Goal: Task Accomplishment & Management: Manage account settings

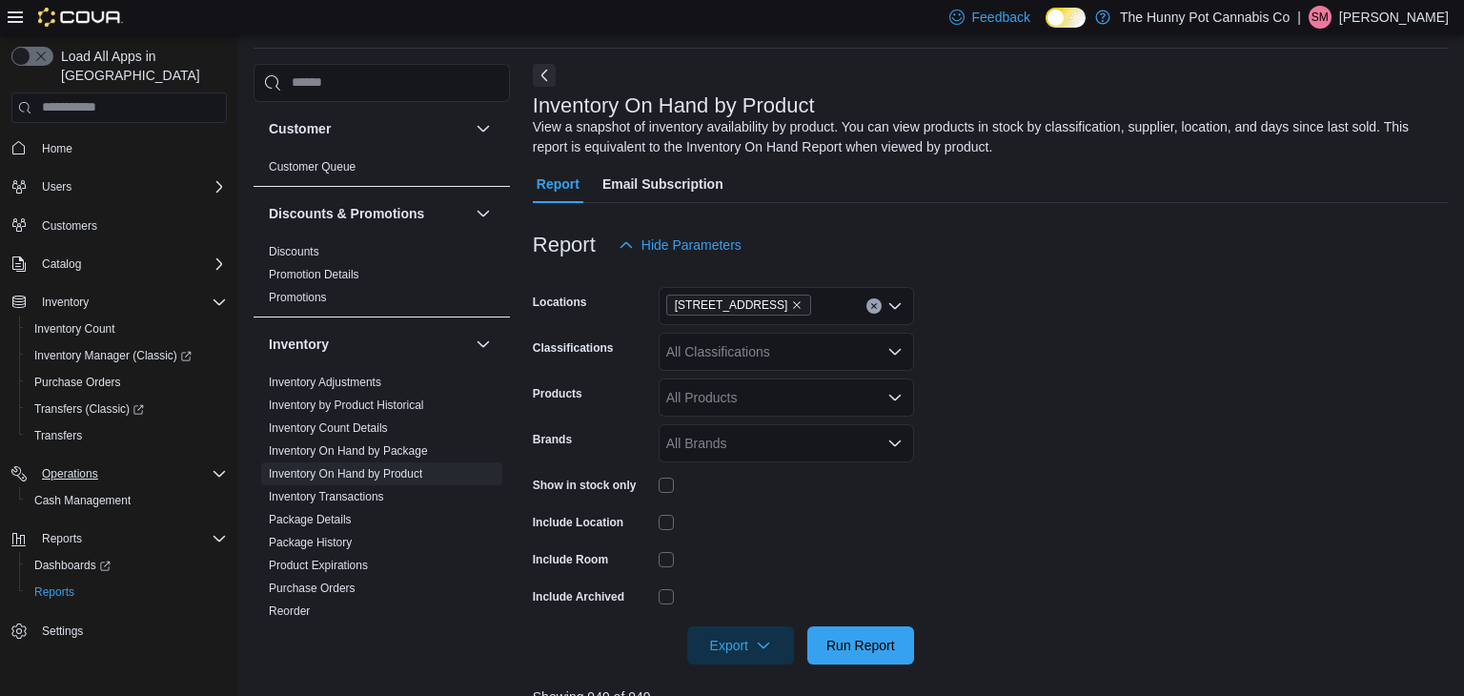
scroll to position [118, 0]
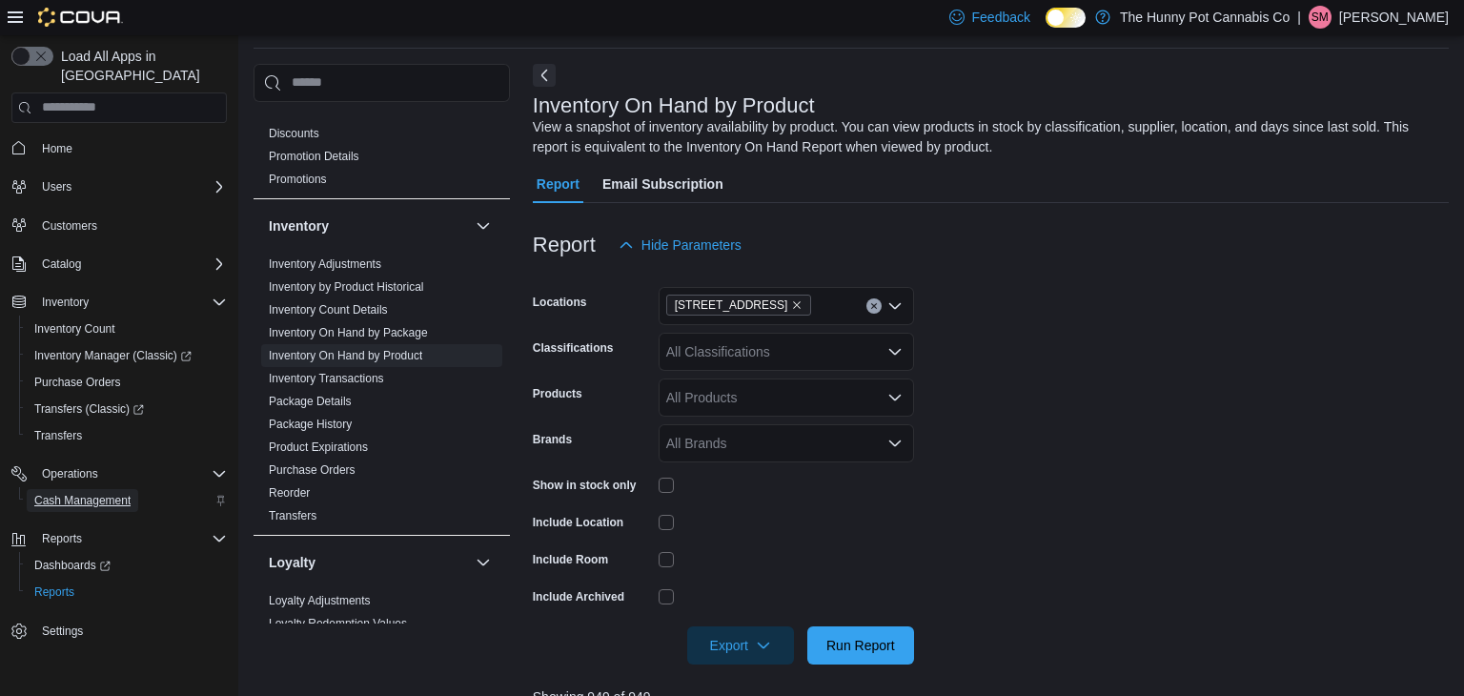
click at [100, 489] on span "Cash Management" at bounding box center [82, 500] width 96 height 23
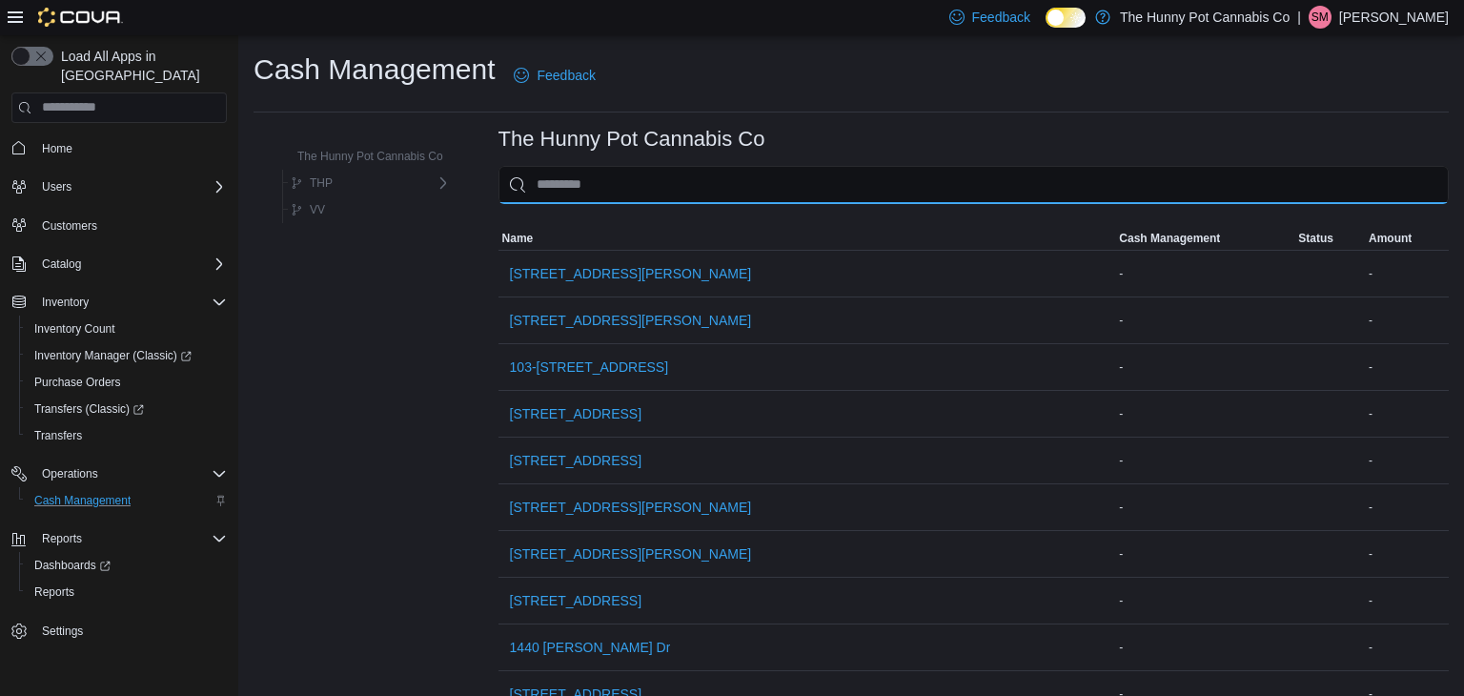
click at [624, 180] on input "This is a search bar. As you type, the results lower in the page will automatic…" at bounding box center [974, 185] width 951 height 38
type input "*"
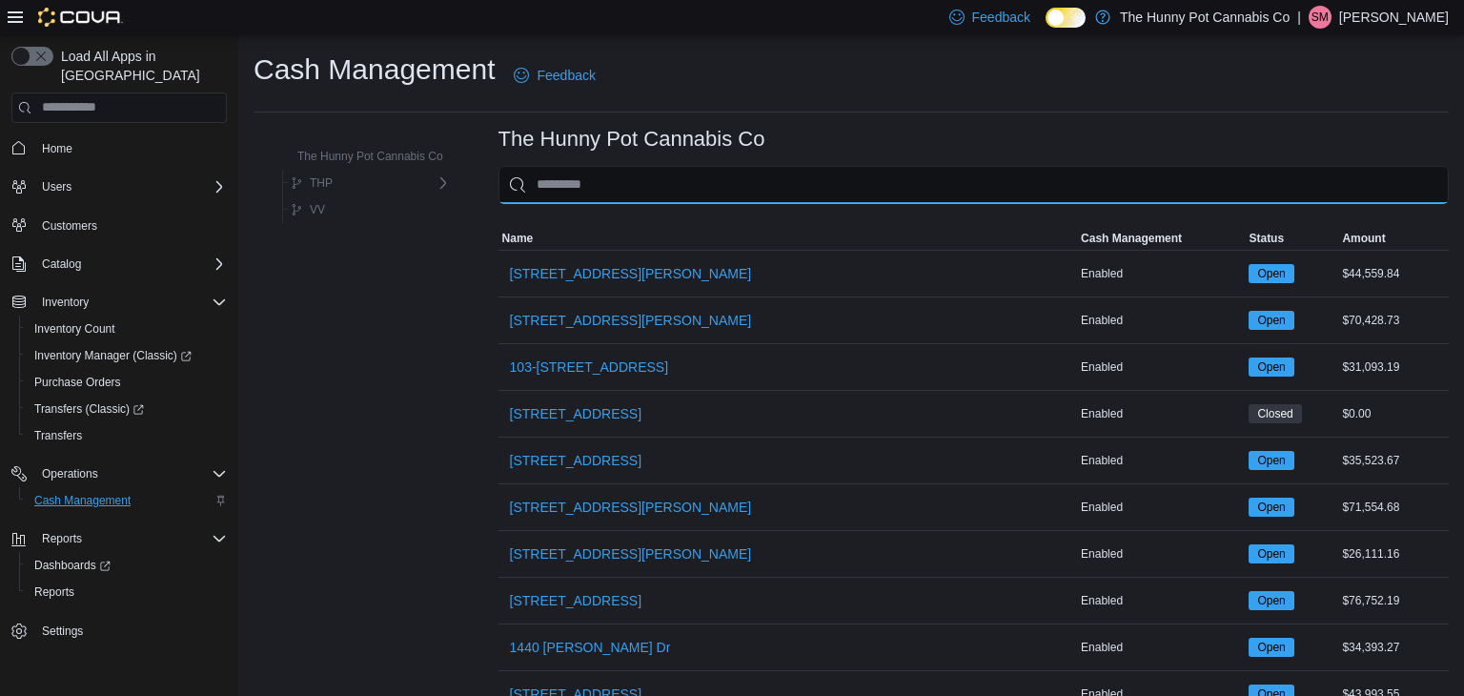
click at [756, 196] on input "This is a search bar. As you type, the results lower in the page will automatic…" at bounding box center [974, 185] width 951 height 38
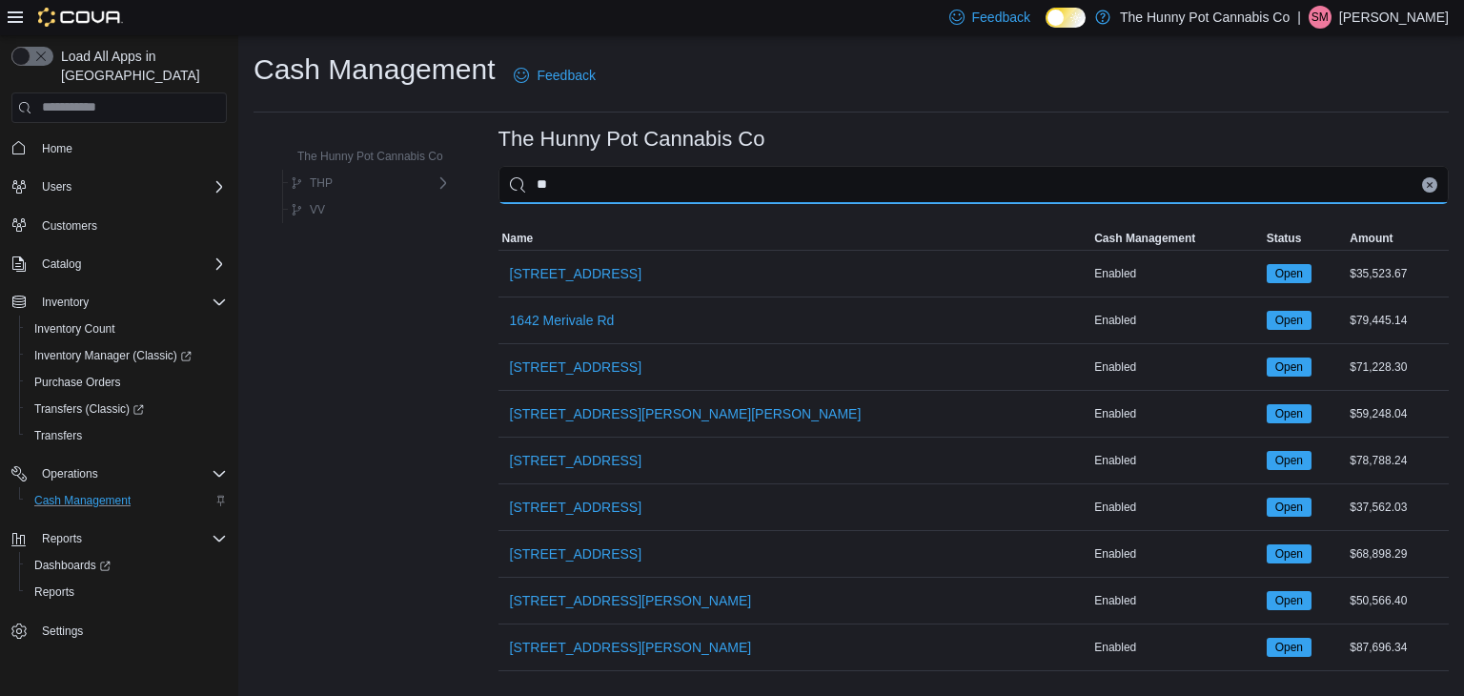
type input "***"
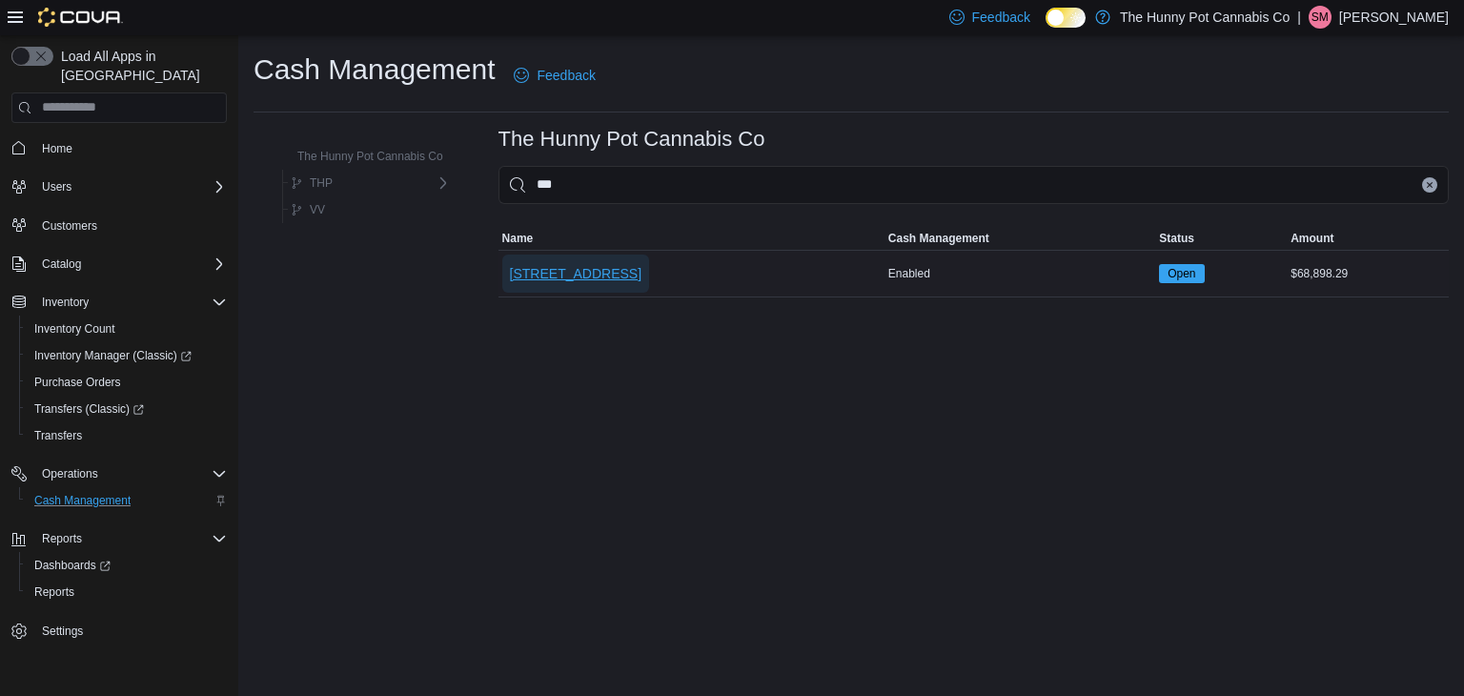
click at [539, 266] on span "[STREET_ADDRESS]" at bounding box center [576, 273] width 132 height 19
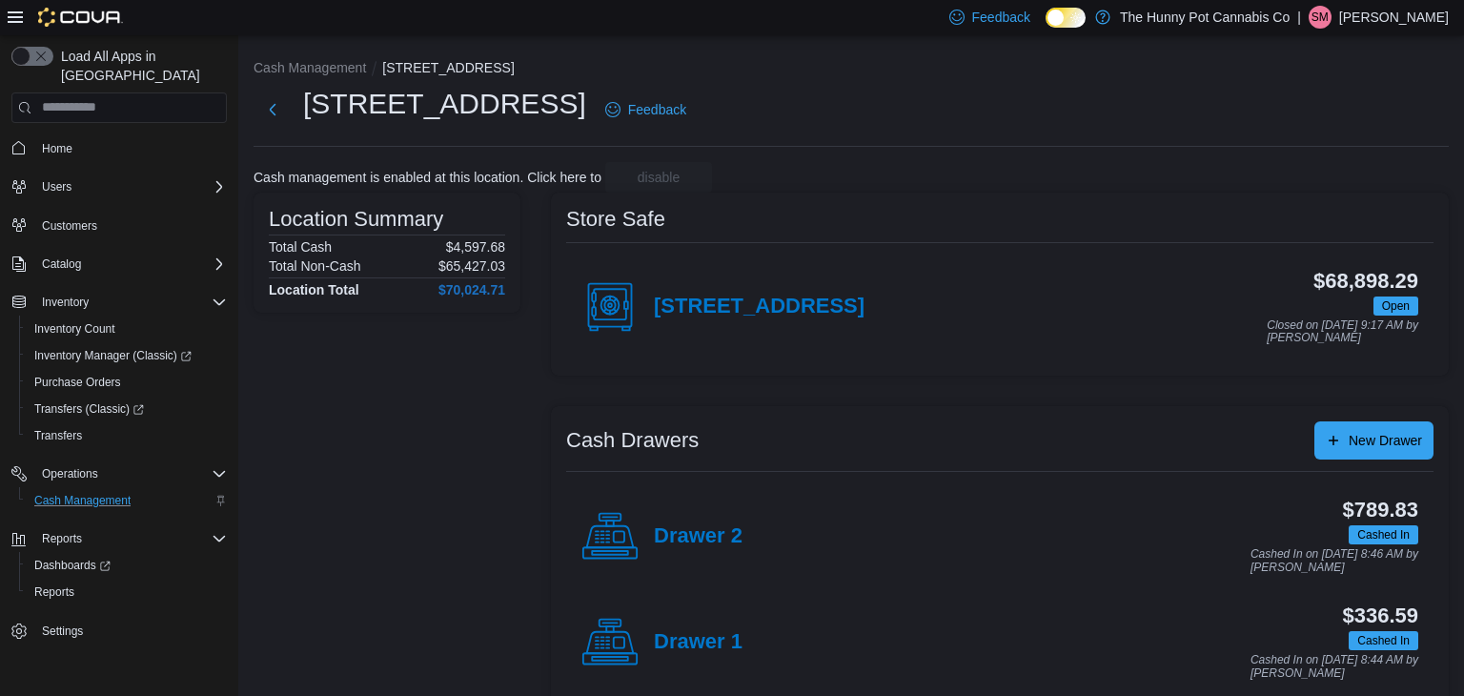
click at [539, 266] on div "Location Summary Total Cash $4,597.68 Total Non-Cash $65,427.03 Location Total …" at bounding box center [852, 452] width 1196 height 519
click at [721, 641] on h4 "Drawer 1" at bounding box center [698, 642] width 89 height 25
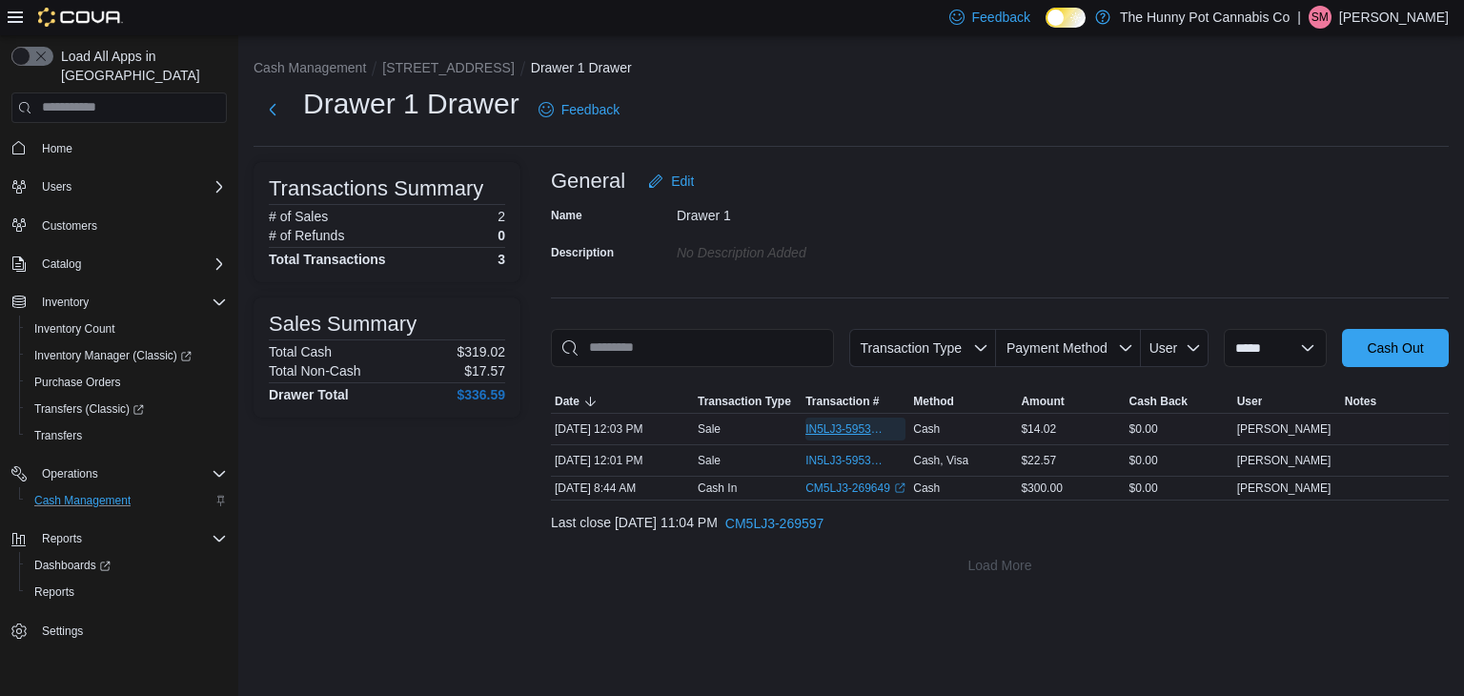
click at [828, 423] on span "IN5LJ3-5953265" at bounding box center [846, 428] width 81 height 15
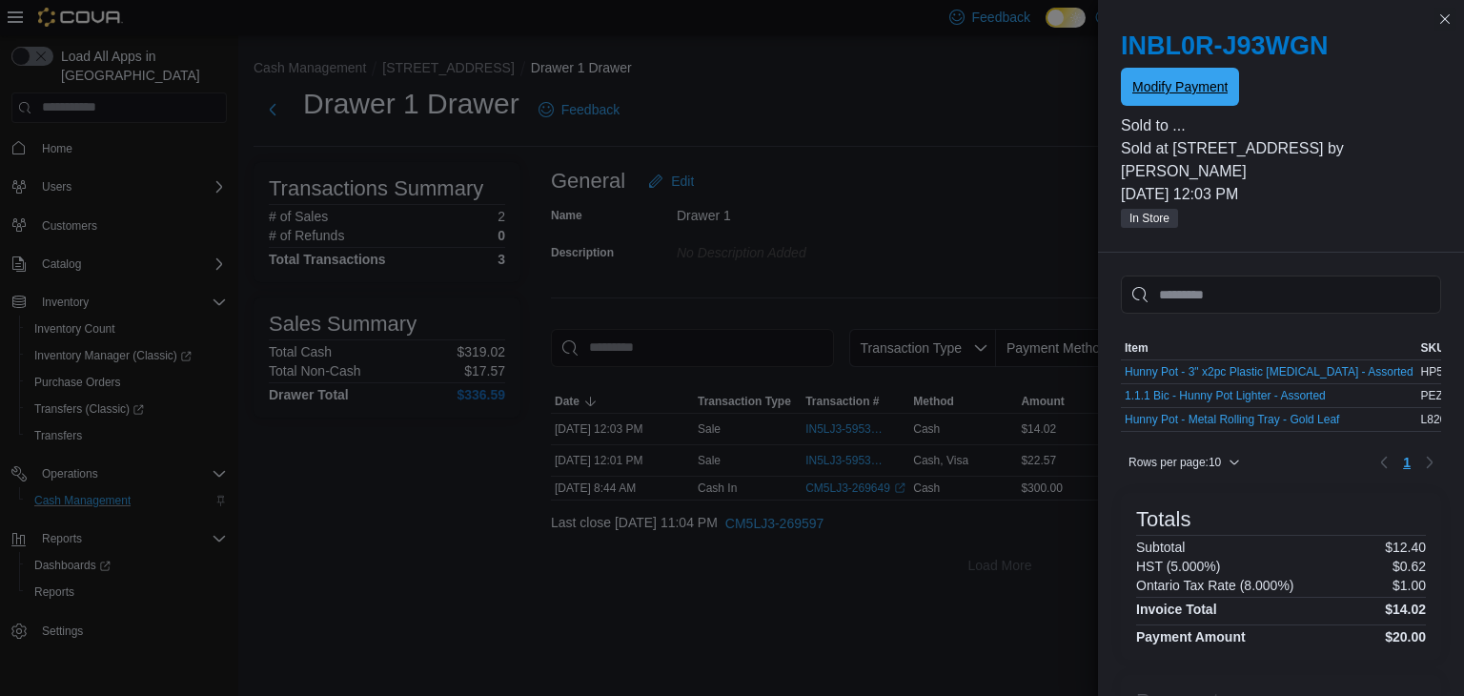
click at [1178, 93] on span "Modify Payment" at bounding box center [1180, 86] width 95 height 19
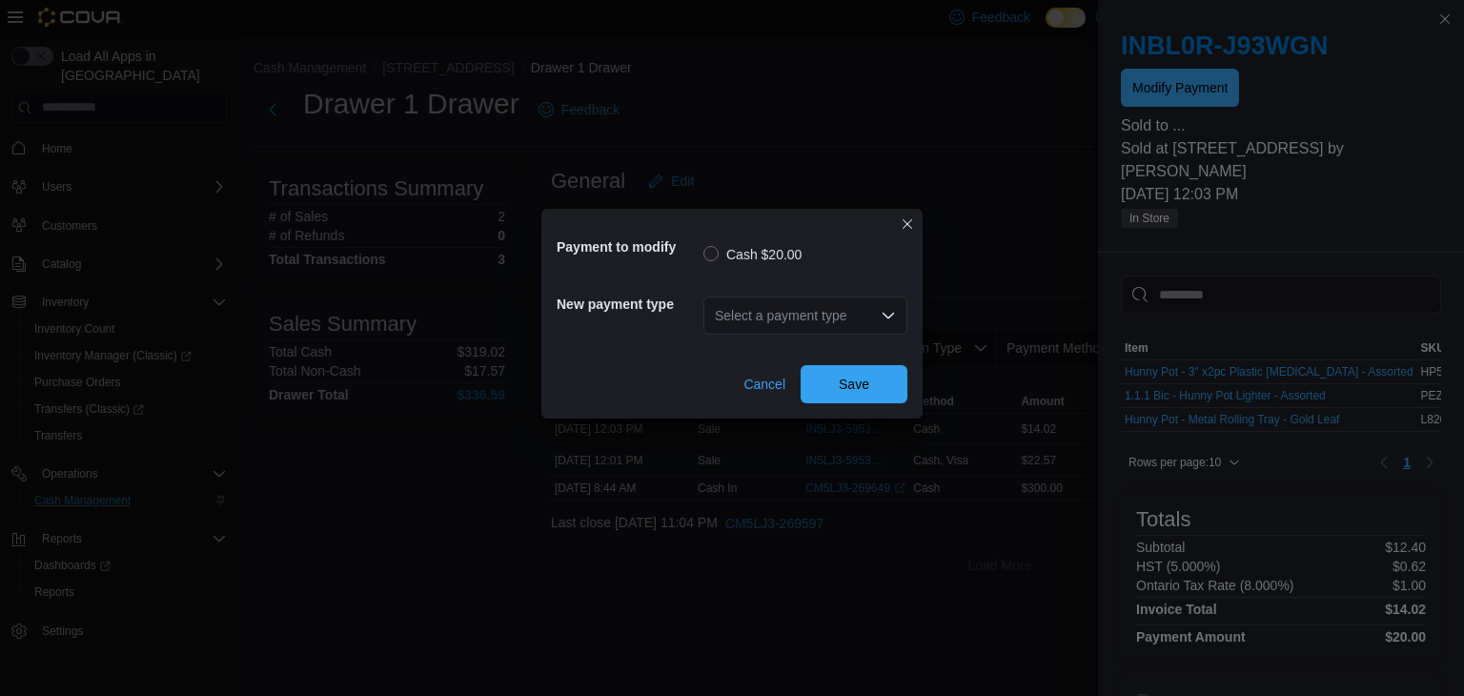
click at [833, 319] on div "Select a payment type" at bounding box center [806, 315] width 204 height 38
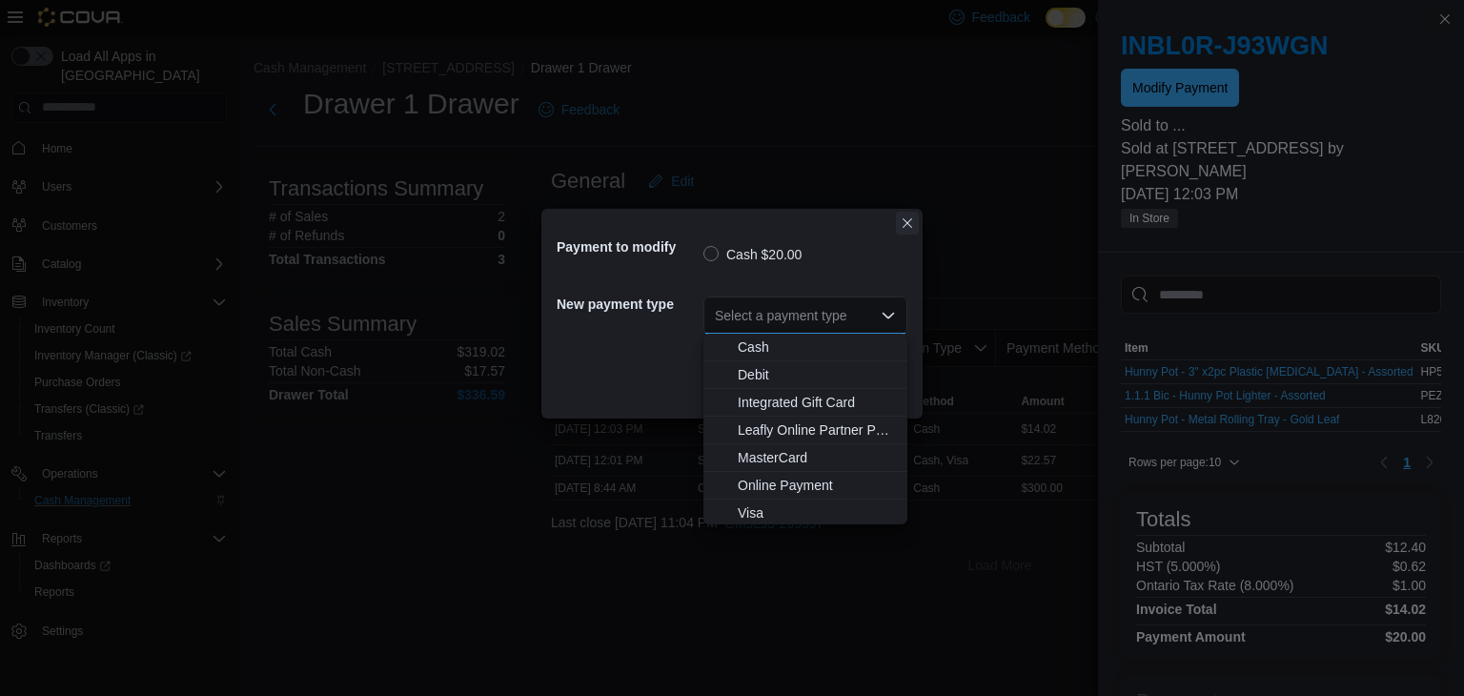
click at [913, 219] on button "Closes this modal window" at bounding box center [907, 223] width 23 height 23
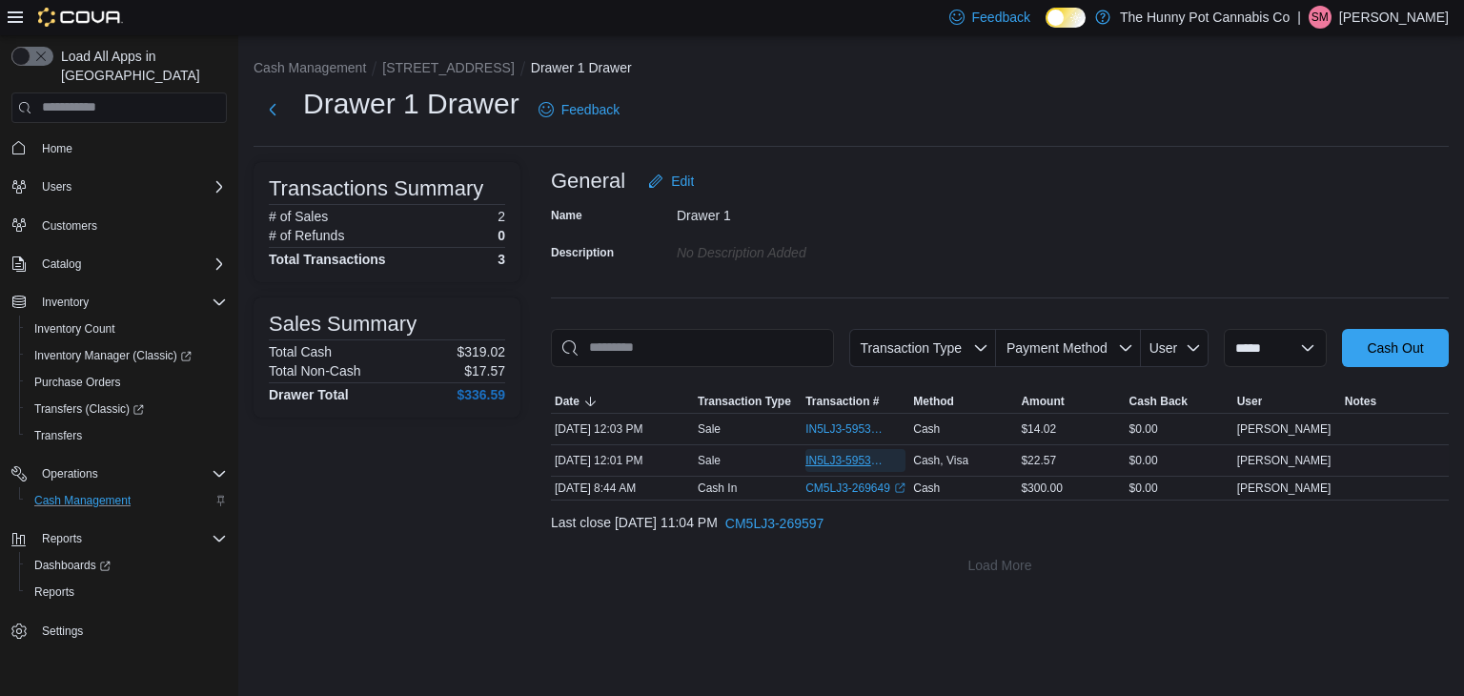
click at [858, 458] on span "IN5LJ3-5953249" at bounding box center [846, 460] width 81 height 15
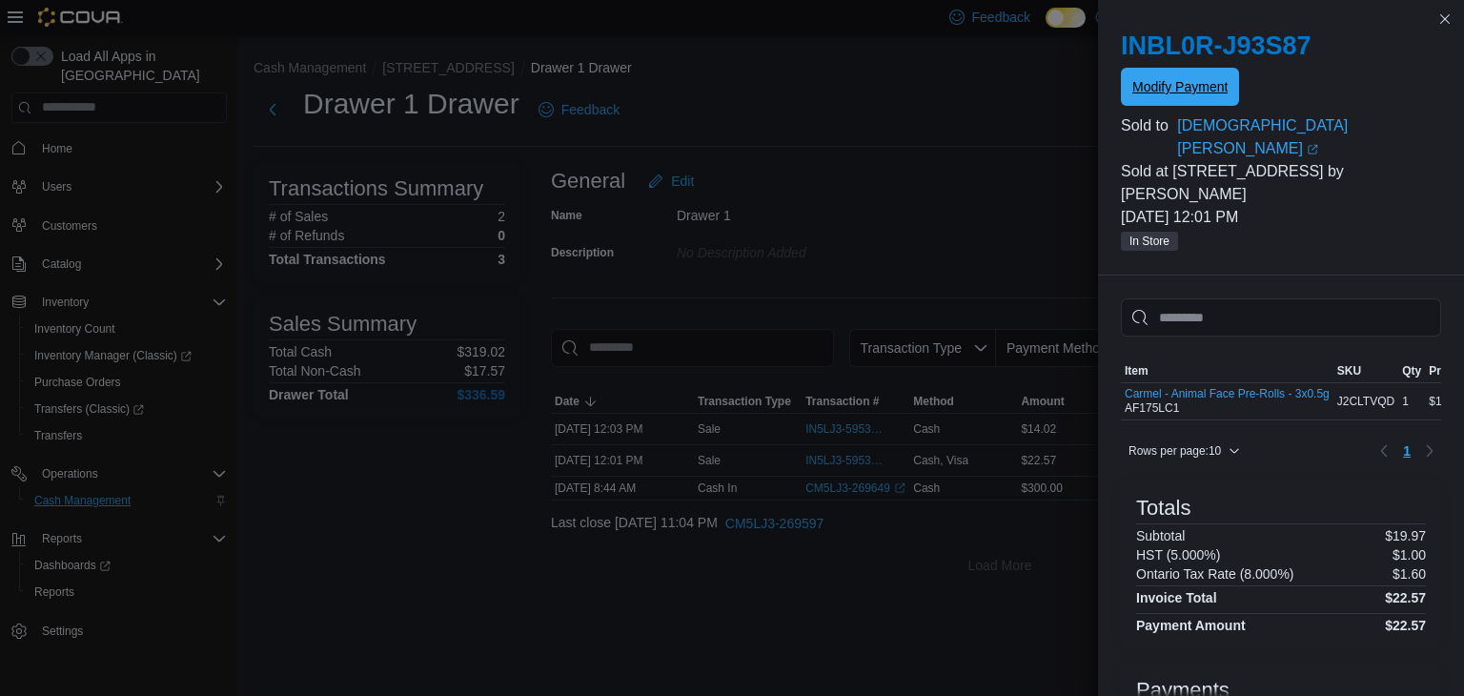
click at [1204, 90] on span "Modify Payment" at bounding box center [1180, 86] width 95 height 19
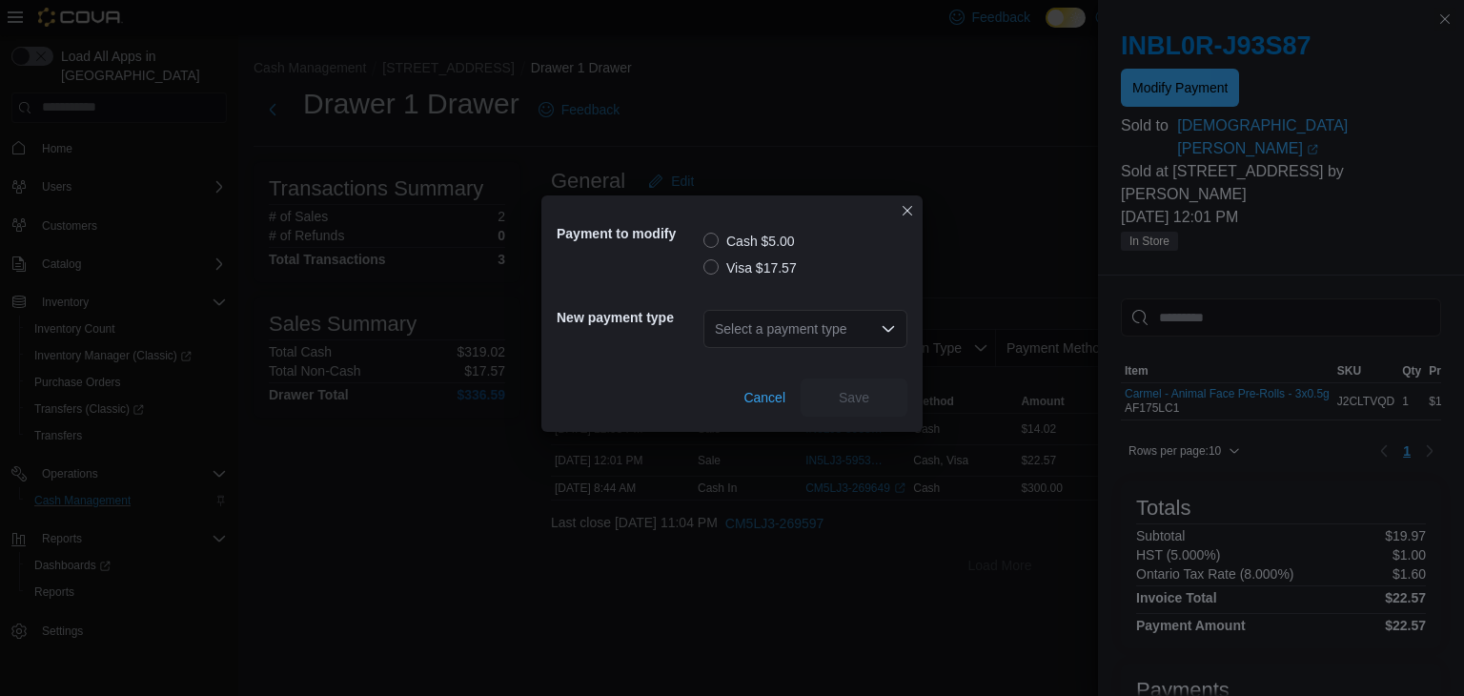
click at [714, 268] on label "Visa $17.57" at bounding box center [750, 267] width 93 height 23
click at [767, 324] on div "Select a payment type" at bounding box center [806, 329] width 204 height 38
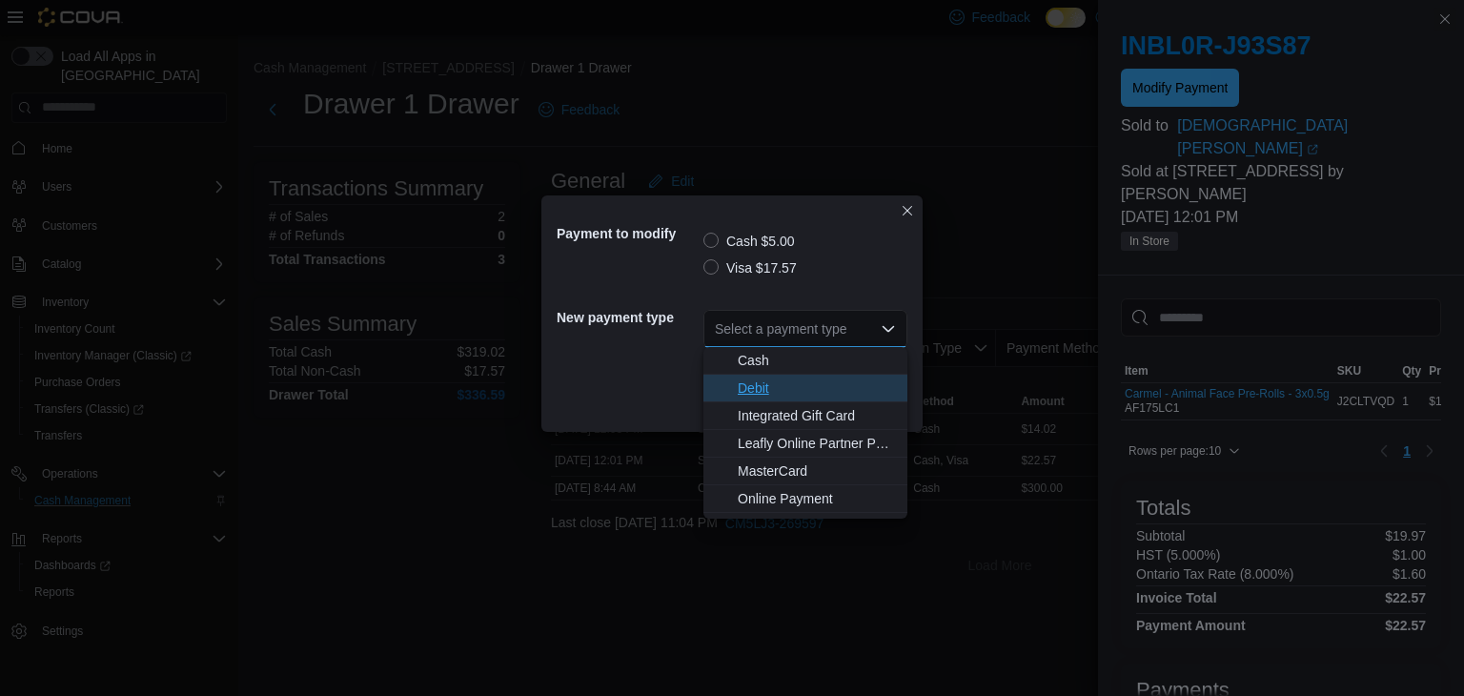
click at [760, 376] on button "Debit" at bounding box center [806, 389] width 204 height 28
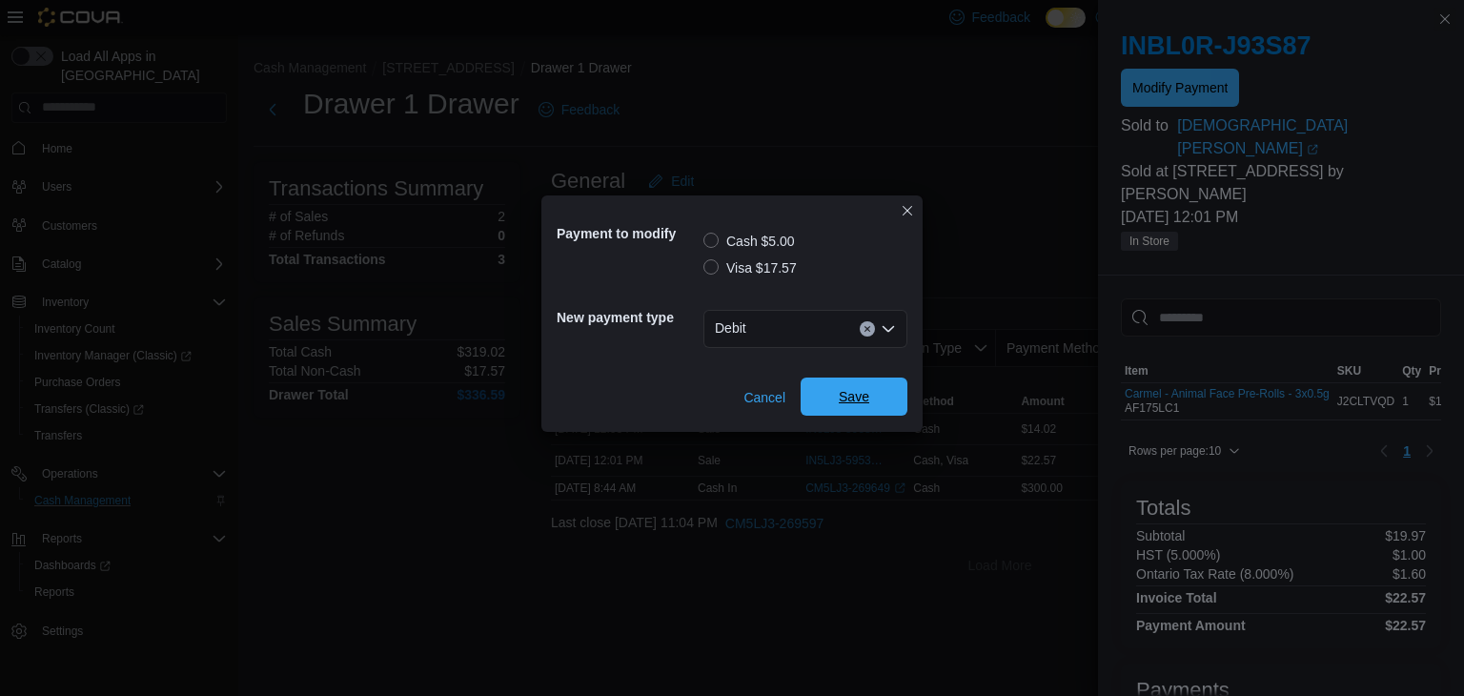
click at [872, 407] on span "Save" at bounding box center [854, 397] width 84 height 38
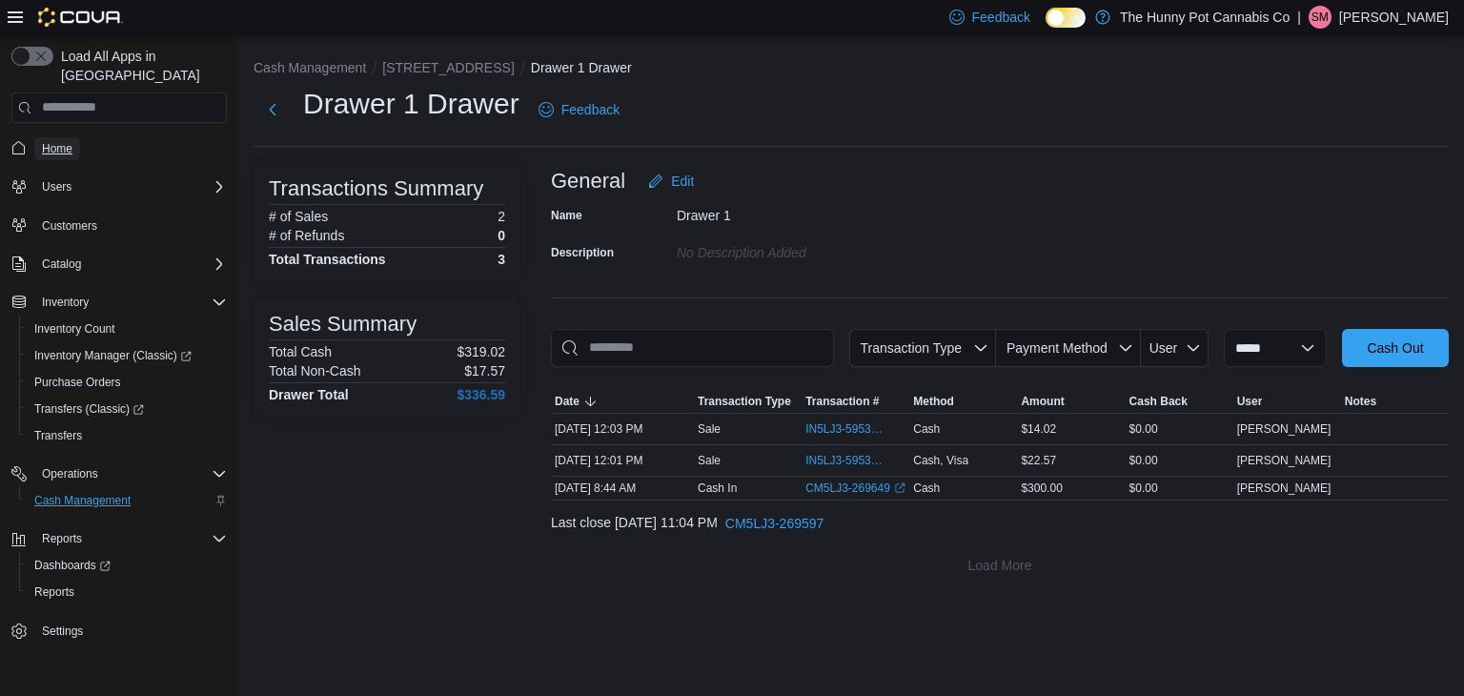
click at [79, 137] on link "Home" at bounding box center [57, 148] width 46 height 23
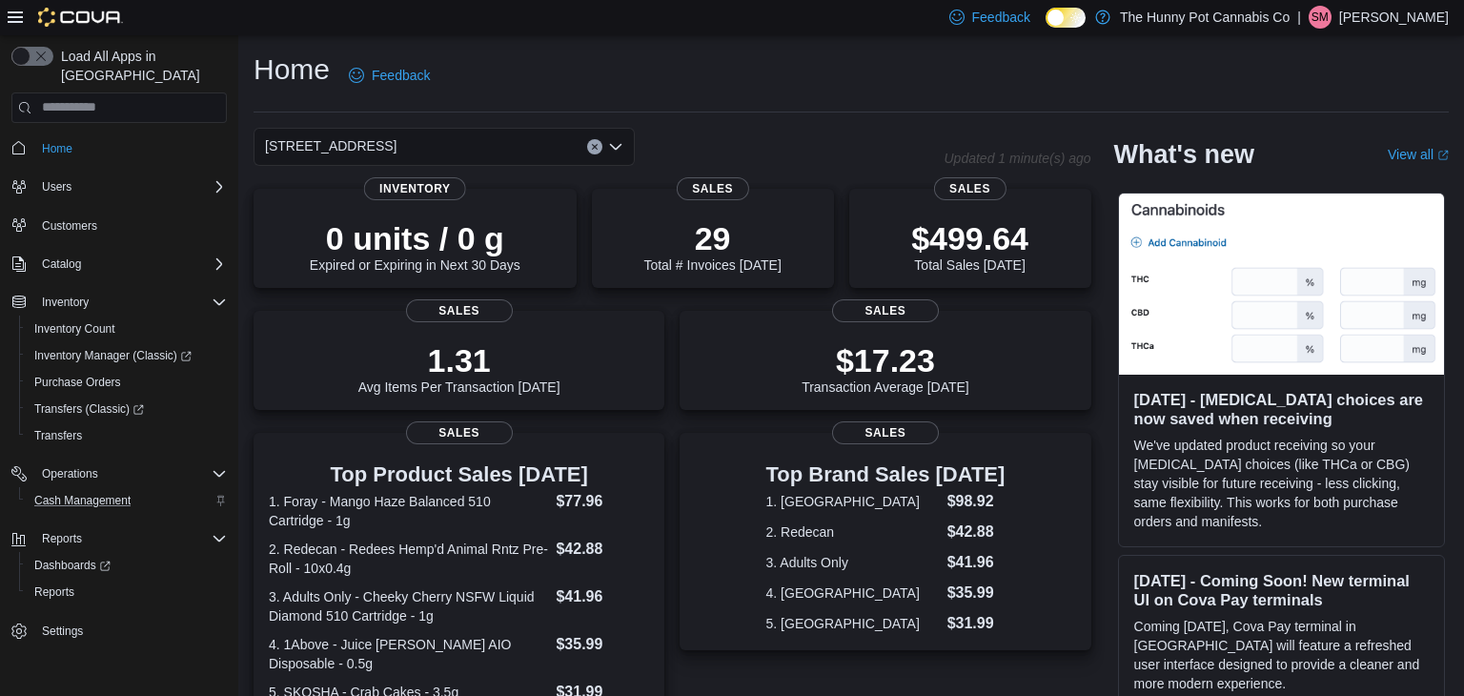
click at [309, 85] on h1 "Home" at bounding box center [292, 70] width 76 height 38
click at [447, 73] on div "Home Feedback" at bounding box center [852, 76] width 1196 height 50
click at [48, 584] on span "Reports" at bounding box center [54, 591] width 40 height 15
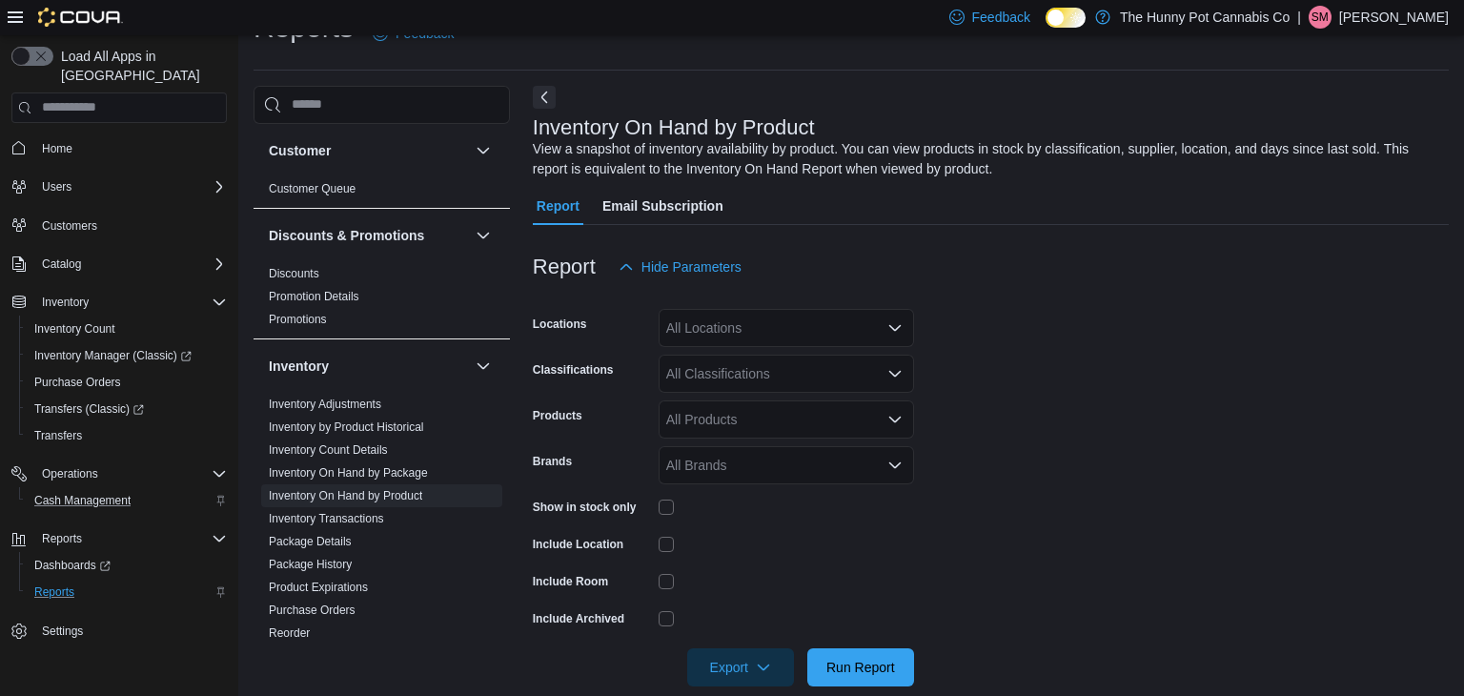
scroll to position [64, 0]
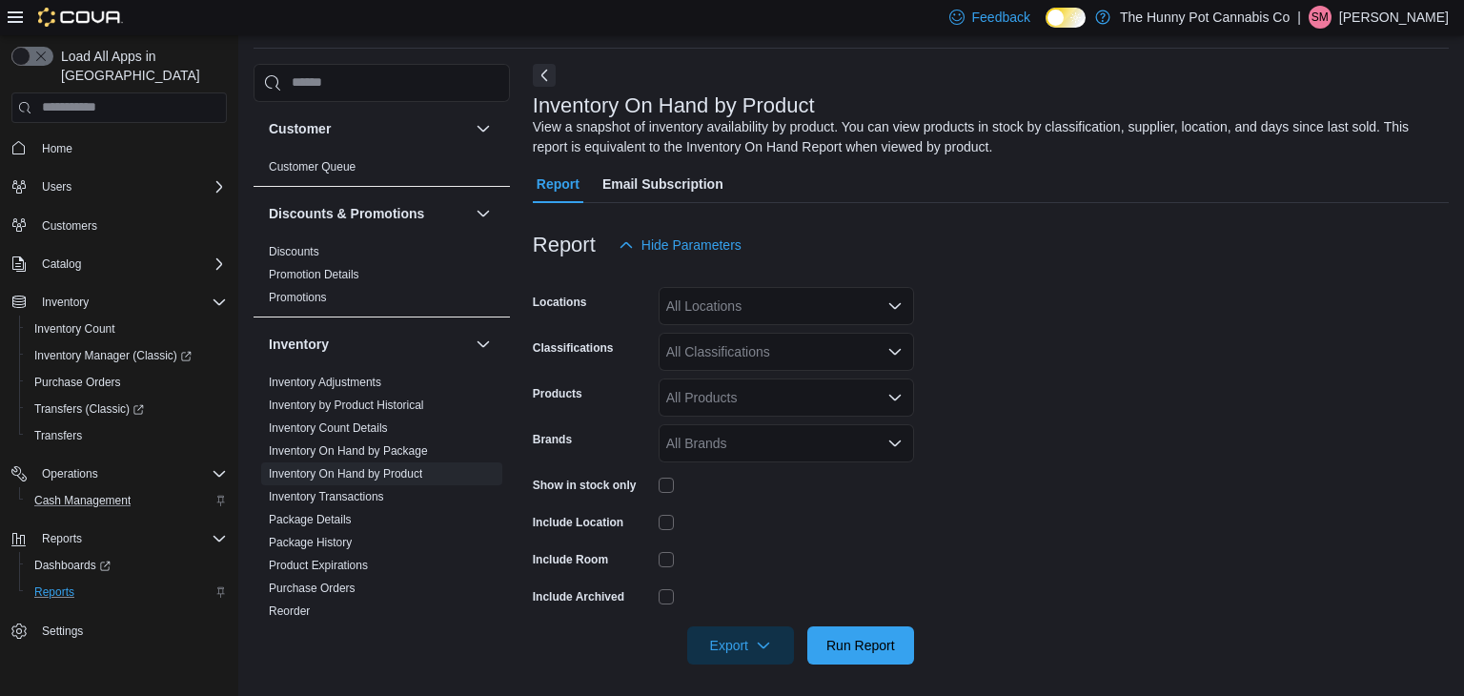
click at [1054, 210] on div at bounding box center [991, 214] width 916 height 23
click at [746, 296] on div "All Locations" at bounding box center [787, 306] width 256 height 38
type input "***"
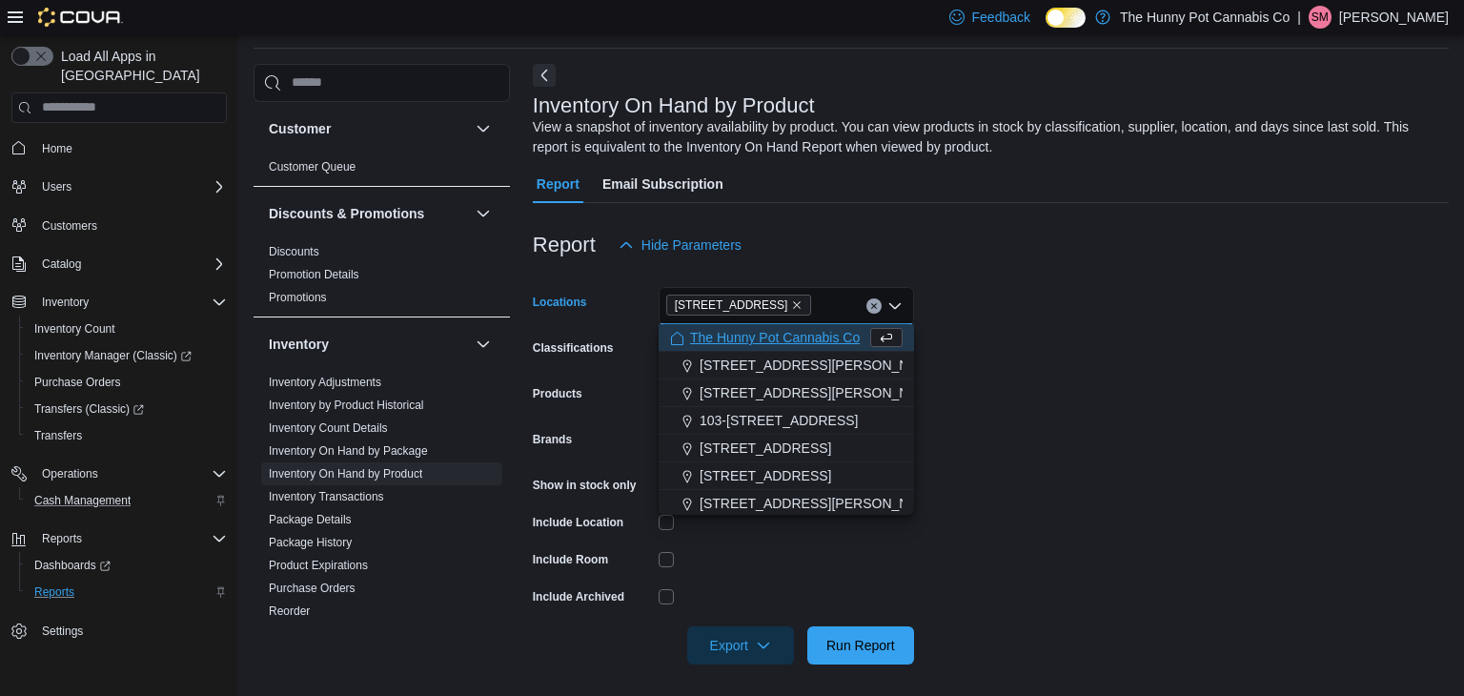
click at [959, 346] on form "Locations [STREET_ADDRESS] Selected. [STREET_ADDRESS] Press Backspace to delete…" at bounding box center [991, 464] width 916 height 400
